Goal: Find contact information: Find contact information

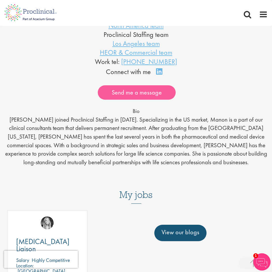
scroll to position [288, 0]
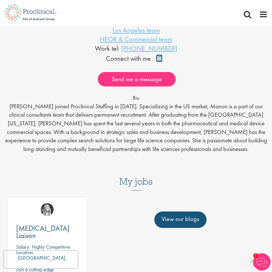
click at [161, 61] on link "Connect on LinkedIn" at bounding box center [161, 61] width 10 height 0
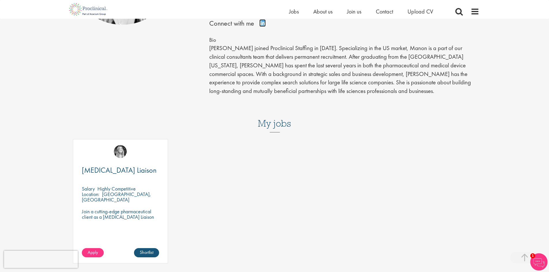
scroll to position [0, 0]
